Goal: Register for event/course

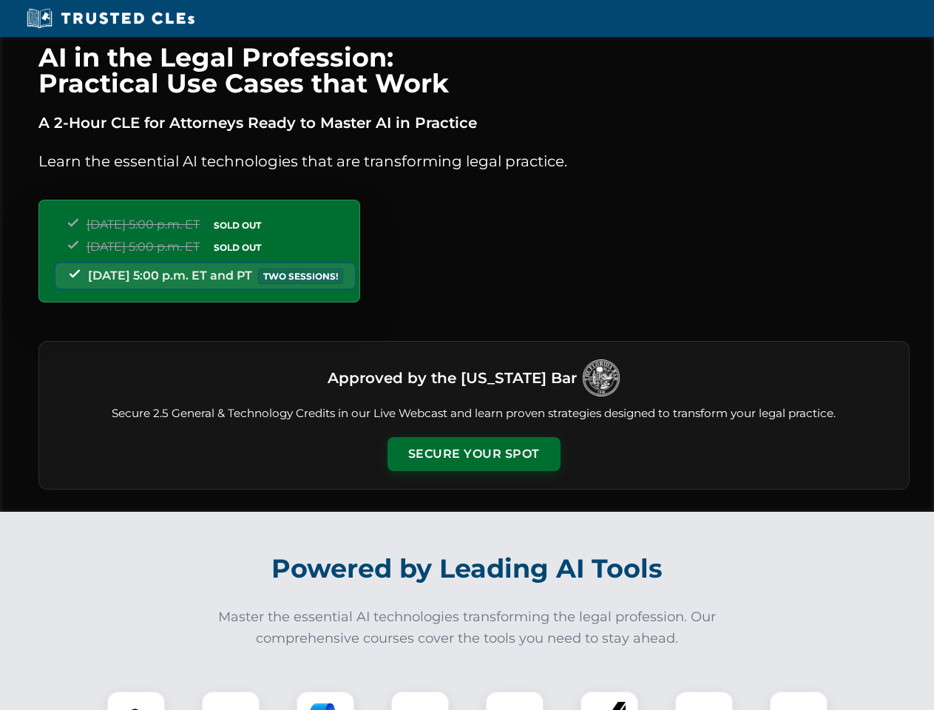
click at [473, 454] on button "Secure Your Spot" at bounding box center [473, 454] width 173 height 34
click at [136, 700] on img at bounding box center [136, 720] width 43 height 43
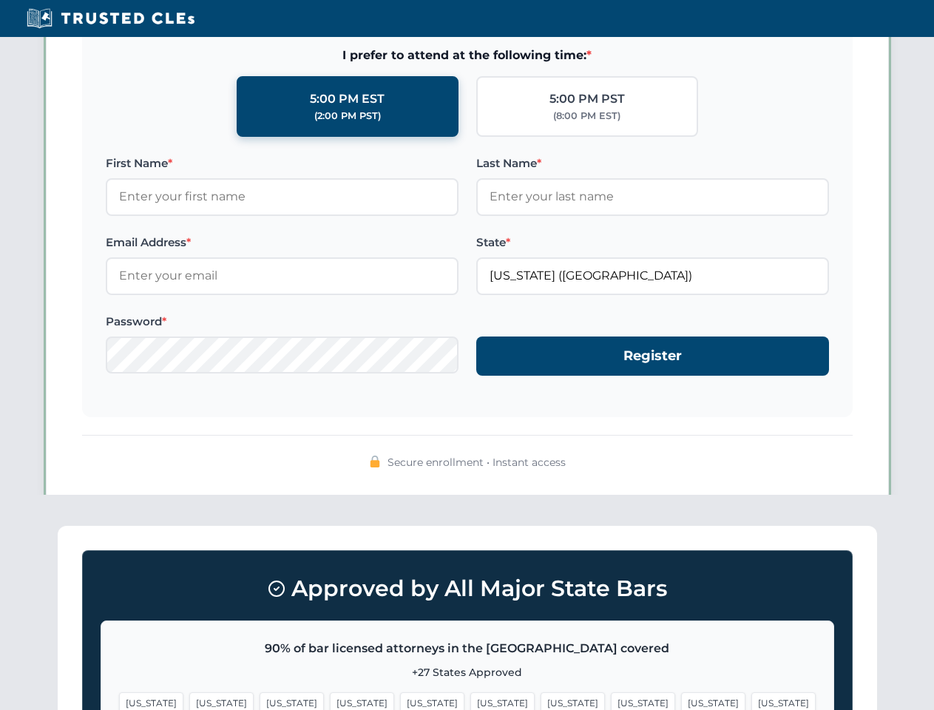
click at [540, 700] on span "[US_STATE]" at bounding box center [572, 702] width 64 height 21
click at [681, 700] on span "[US_STATE]" at bounding box center [713, 702] width 64 height 21
